Goal: Task Accomplishment & Management: Manage account settings

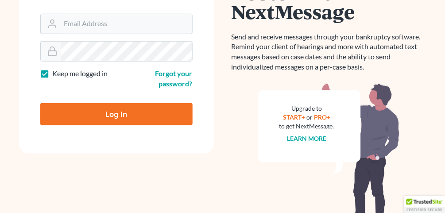
scroll to position [142, 0]
type input "[EMAIL_ADDRESS][DOMAIN_NAME]"
click at [91, 104] on input "Log In" at bounding box center [116, 114] width 152 height 22
type input "Thinking..."
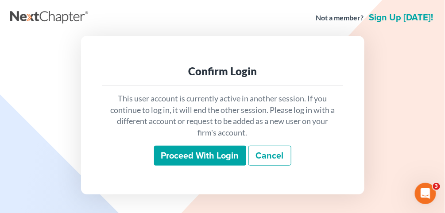
click at [203, 161] on input "Proceed with login" at bounding box center [200, 156] width 92 height 20
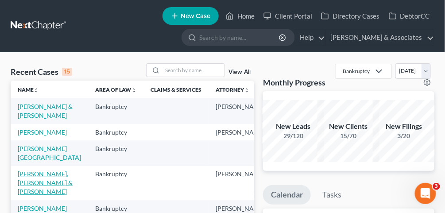
click at [34, 195] on link "[PERSON_NAME], [PERSON_NAME] & [PERSON_NAME]" at bounding box center [45, 182] width 55 height 25
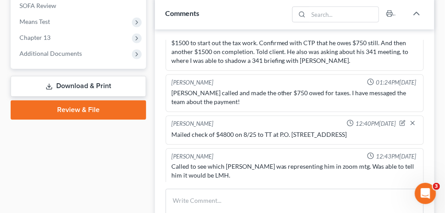
scroll to position [496, 0]
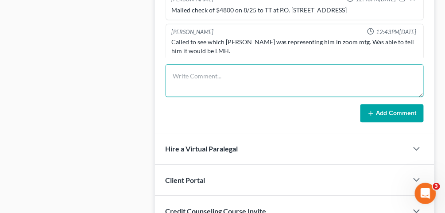
click at [204, 64] on textarea at bounding box center [295, 80] width 258 height 33
click at [172, 64] on textarea "[PERSON_NAME] and US Trustee on as creditors." at bounding box center [295, 80] width 258 height 33
click at [381, 64] on textarea "341 Hearing Held. [PERSON_NAME] and US Trustee on as creditors." at bounding box center [295, 80] width 258 height 33
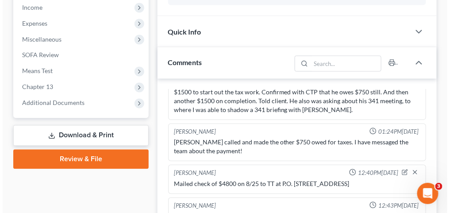
scroll to position [319, 0]
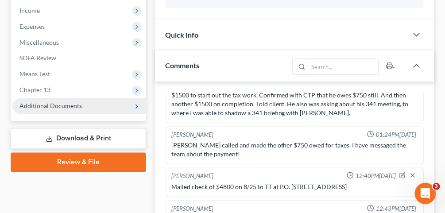
type textarea "341 Hearing Held. [PERSON_NAME] and US Trustee on as creditors. Need amended pl…"
click at [67, 102] on span "Additional Documents" at bounding box center [50, 106] width 62 height 8
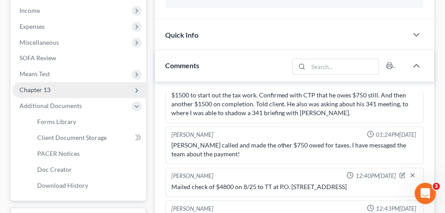
click at [52, 82] on span "Chapter 13" at bounding box center [79, 90] width 134 height 16
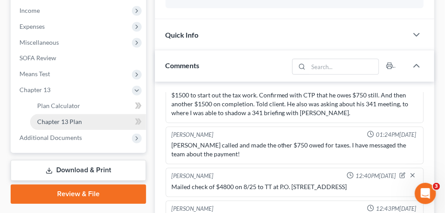
click at [70, 118] on span "Chapter 13 Plan" at bounding box center [59, 122] width 45 height 8
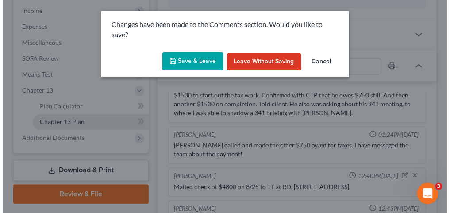
scroll to position [3763, 0]
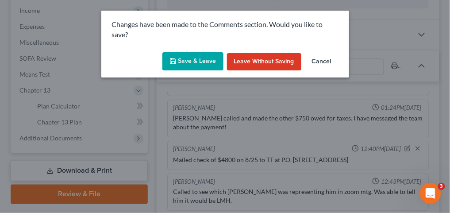
click at [208, 66] on button "Save & Leave" at bounding box center [193, 61] width 61 height 19
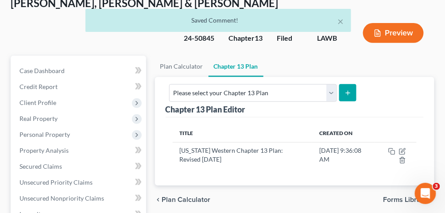
scroll to position [71, 0]
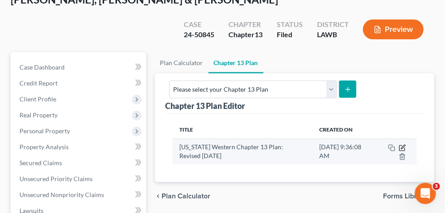
click at [402, 145] on icon "button" at bounding box center [401, 147] width 5 height 5
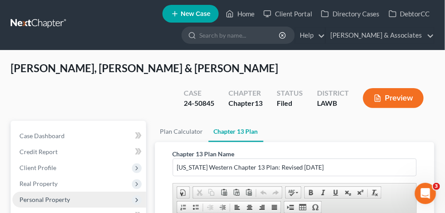
scroll to position [0, 0]
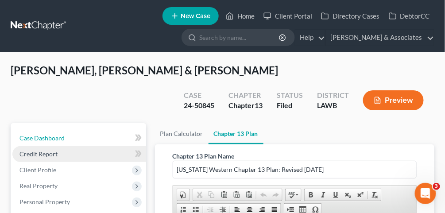
drag, startPoint x: 68, startPoint y: 120, endPoint x: 123, endPoint y: 125, distance: 54.7
click at [68, 130] on link "Case Dashboard" at bounding box center [79, 138] width 134 height 16
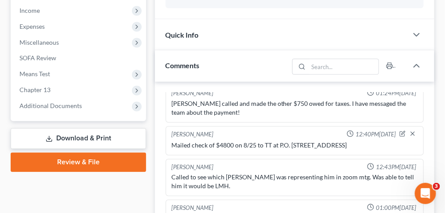
scroll to position [390, 0]
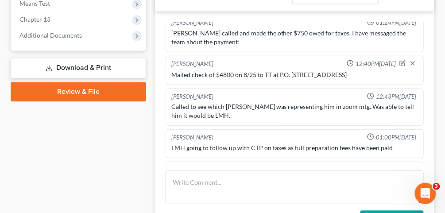
click at [399, 166] on icon "button" at bounding box center [402, 169] width 6 height 6
click at [219, 176] on textarea "341 Hearing Held. [PERSON_NAME] and US Trustee on as creditors. Need amended pl…" at bounding box center [294, 192] width 247 height 33
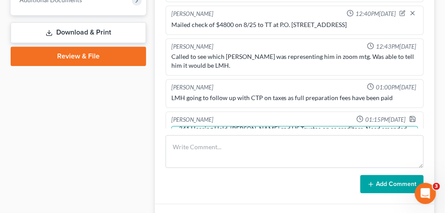
scroll to position [19, 0]
click at [246, 126] on textarea "341 Hearing Held. [PERSON_NAME] and US Trustee on as creditors. Need amended pl…" at bounding box center [294, 142] width 247 height 33
click at [221, 126] on textarea "341 Hearing Held. [PERSON_NAME] and US Trustee on as creditors. Need amended pl…" at bounding box center [294, 142] width 247 height 33
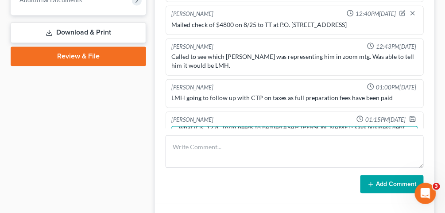
type textarea "341 Hearing Held. [PERSON_NAME] and US Trustee on as creditors. Need amended pl…"
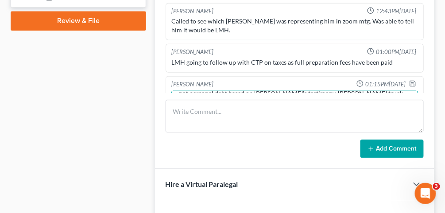
scroll to position [3810, 0]
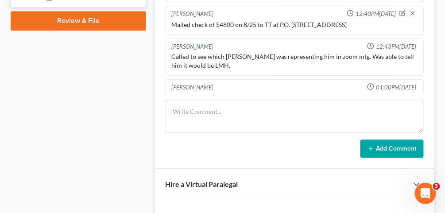
click at [409, 115] on icon "button" at bounding box center [412, 118] width 7 height 7
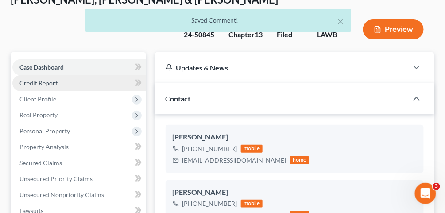
scroll to position [0, 0]
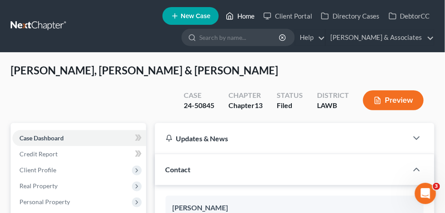
click at [248, 14] on link "Home" at bounding box center [240, 16] width 38 height 16
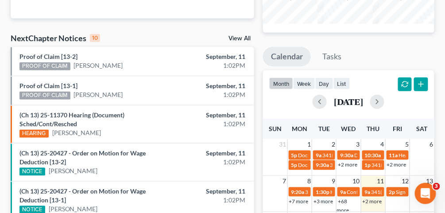
scroll to position [142, 0]
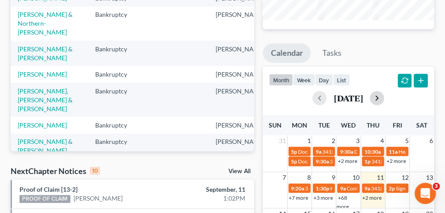
click at [384, 105] on button "button" at bounding box center [377, 98] width 14 height 14
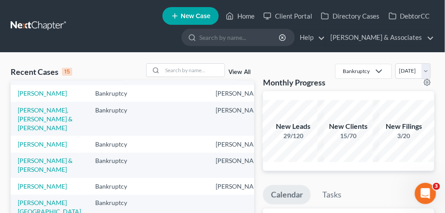
scroll to position [177, 0]
click at [29, 131] on link "[PERSON_NAME], [PERSON_NAME] & [PERSON_NAME]" at bounding box center [45, 118] width 55 height 25
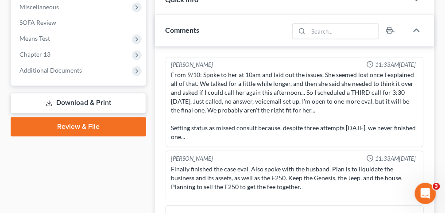
scroll to position [3884, 0]
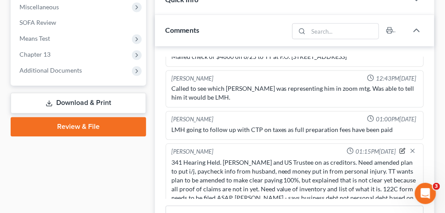
drag, startPoint x: 397, startPoint y: 94, endPoint x: 287, endPoint y: 138, distance: 118.1
click at [399, 148] on icon "button" at bounding box center [402, 151] width 6 height 6
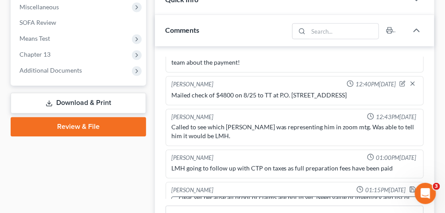
scroll to position [56, 0]
click at [378, 197] on textarea "341 Hearing Held. [PERSON_NAME] and US Trustee on as creditors. Need amended pl…" at bounding box center [294, 213] width 247 height 33
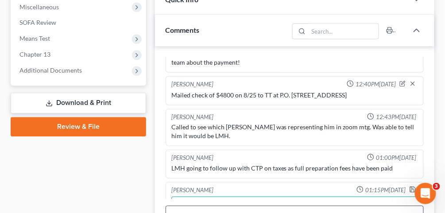
type textarea "341 Hearing Held. Hancock Whitney and US Trustee on as creditors. Need amended …"
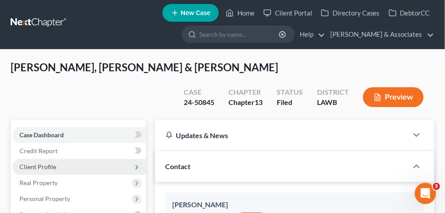
scroll to position [0, 0]
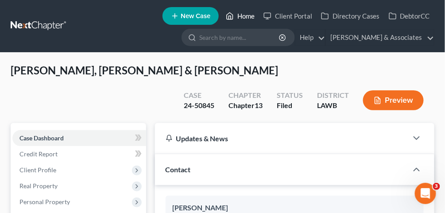
click at [241, 15] on link "Home" at bounding box center [240, 16] width 38 height 16
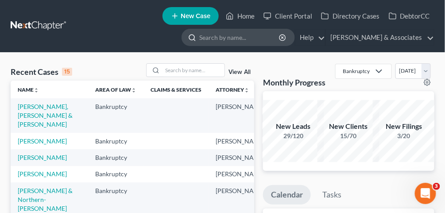
click at [250, 34] on input "search" at bounding box center [239, 37] width 81 height 16
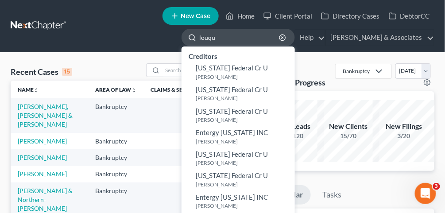
type input "louque"
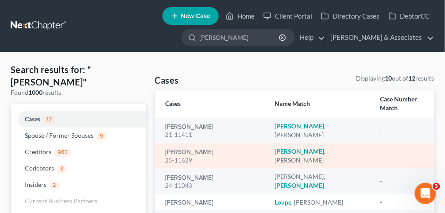
click at [165, 143] on td "Louque, Thad 25-11629" at bounding box center [211, 155] width 112 height 25
click at [171, 149] on link "Louque, Thad" at bounding box center [190, 152] width 48 height 6
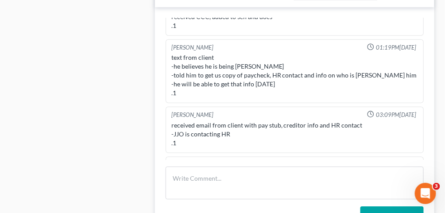
scroll to position [496, 0]
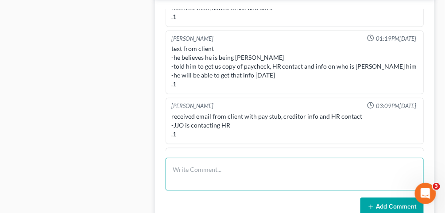
click at [239, 166] on textarea at bounding box center [295, 174] width 258 height 33
click at [252, 173] on textarea at bounding box center [295, 174] width 258 height 33
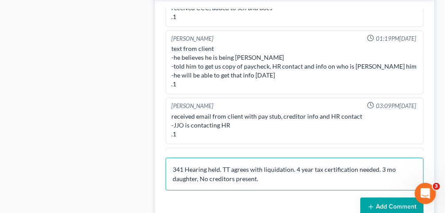
type textarea "341 Hearing held. TT agrees with liquidation. 4 year tax certification needed. …"
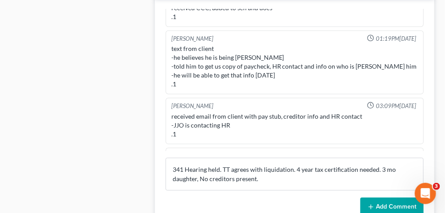
click at [385, 205] on button "Add Comment" at bounding box center [391, 206] width 63 height 19
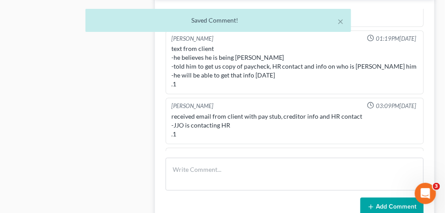
scroll to position [2417, 0]
